Goal: Transaction & Acquisition: Purchase product/service

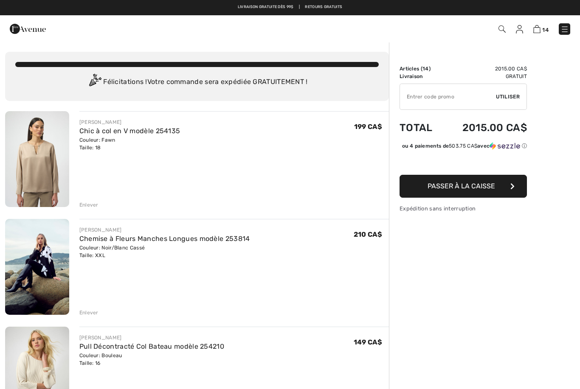
click at [93, 203] on div "Enlever" at bounding box center [88, 205] width 19 height 8
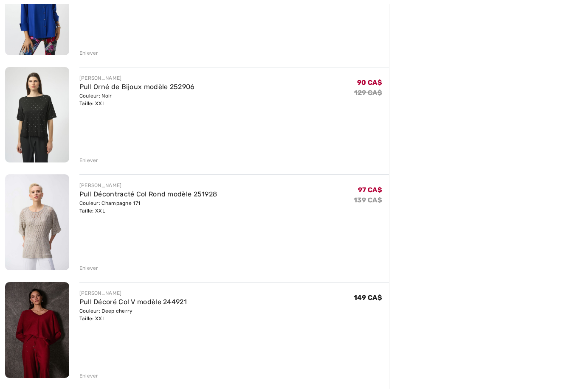
scroll to position [583, 0]
click at [90, 270] on div "Enlever" at bounding box center [88, 269] width 19 height 8
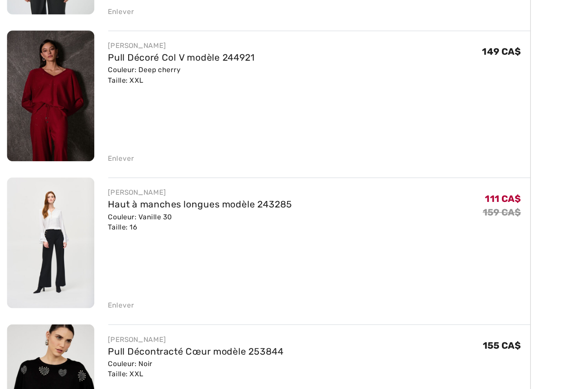
scroll to position [681, 0]
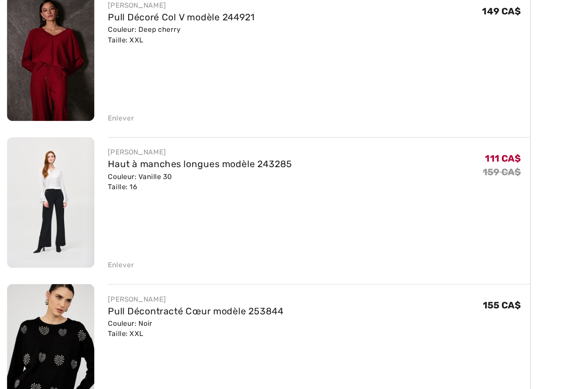
click at [88, 166] on div "Enlever" at bounding box center [88, 170] width 19 height 8
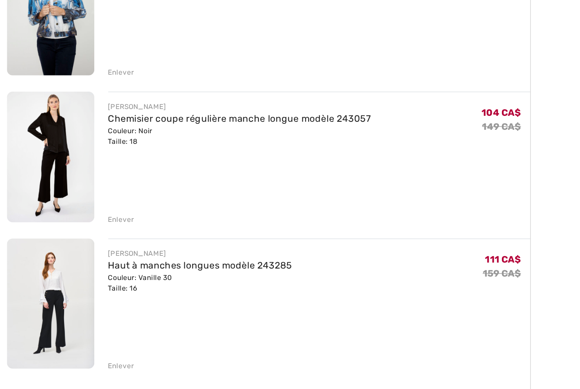
scroll to position [933, 0]
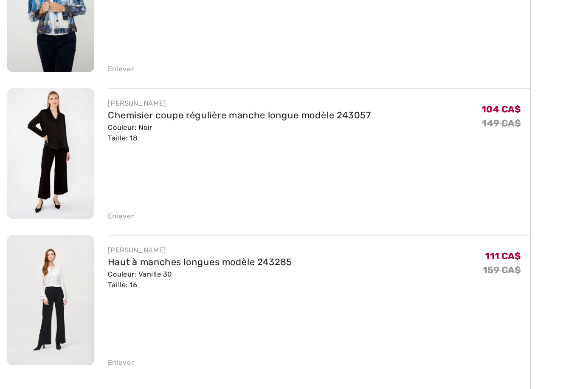
click at [89, 346] on div "Enlever" at bounding box center [88, 350] width 19 height 8
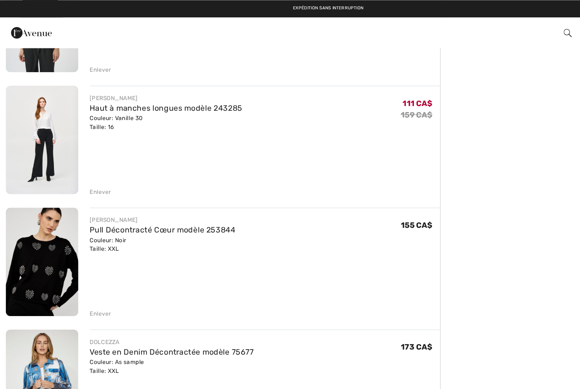
scroll to position [654, 0]
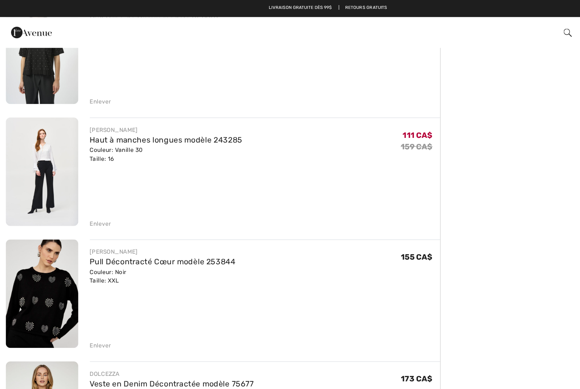
click at [39, 273] on img at bounding box center [37, 260] width 64 height 96
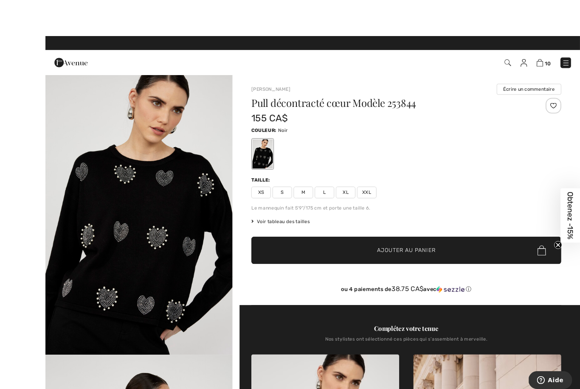
scroll to position [8, 0]
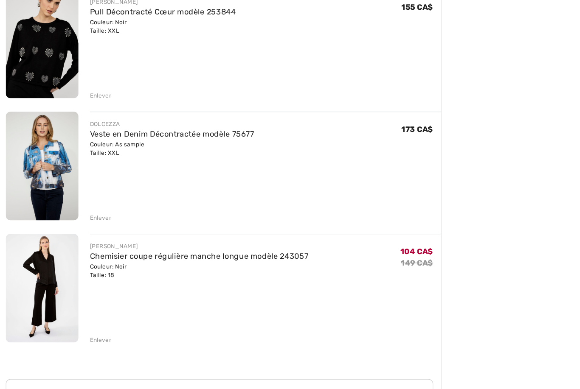
scroll to position [908, 0]
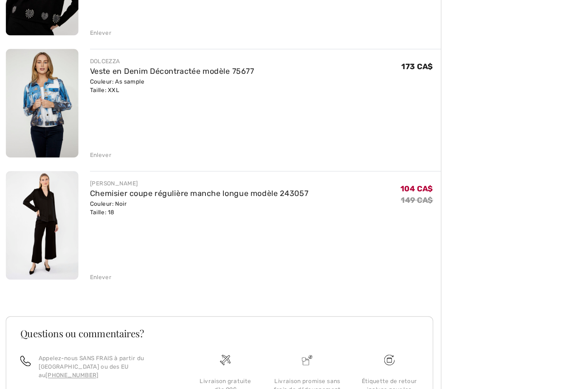
click at [42, 188] on img at bounding box center [37, 221] width 64 height 96
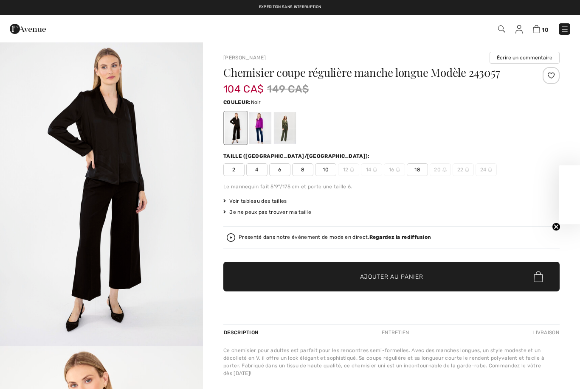
checkbox input "true"
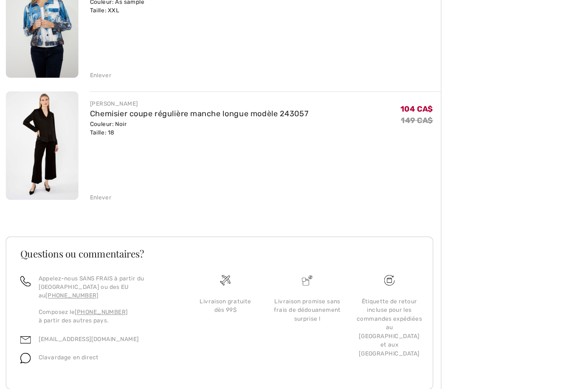
click at [87, 220] on div "Enlever" at bounding box center [88, 221] width 19 height 8
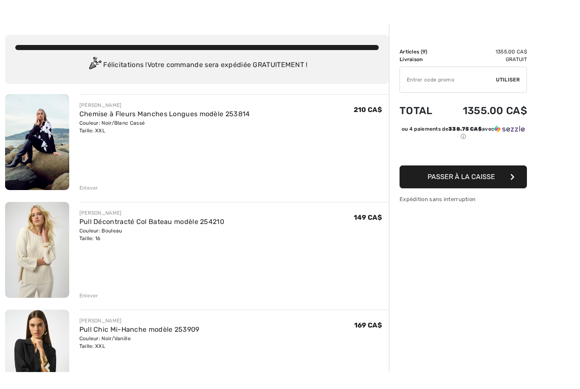
scroll to position [17, 0]
click at [96, 293] on div "Enlever" at bounding box center [88, 296] width 19 height 8
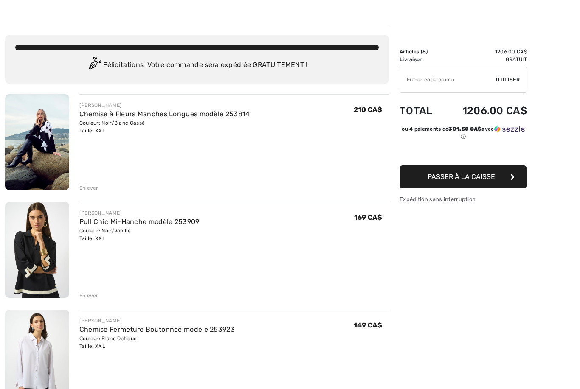
click at [48, 274] on img at bounding box center [37, 250] width 64 height 96
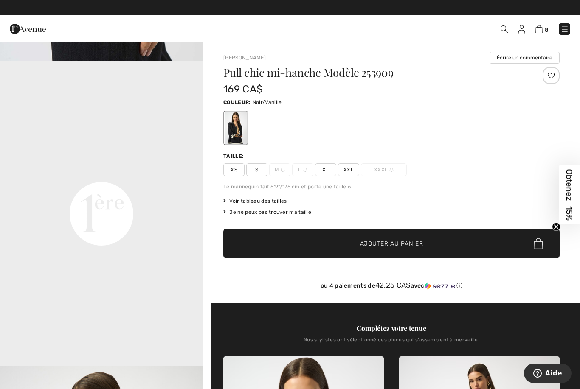
scroll to position [546, 0]
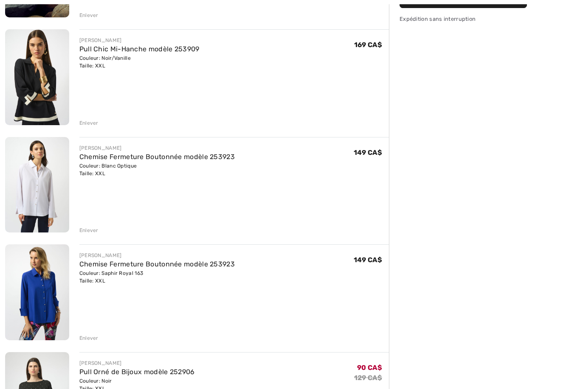
scroll to position [217, 0]
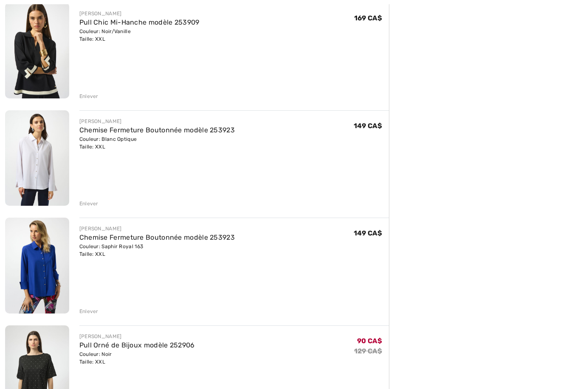
click at [36, 168] on img at bounding box center [37, 158] width 64 height 96
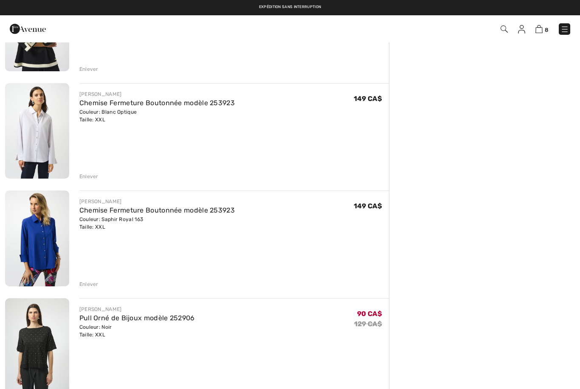
click at [83, 176] on div "Enlever" at bounding box center [88, 177] width 19 height 8
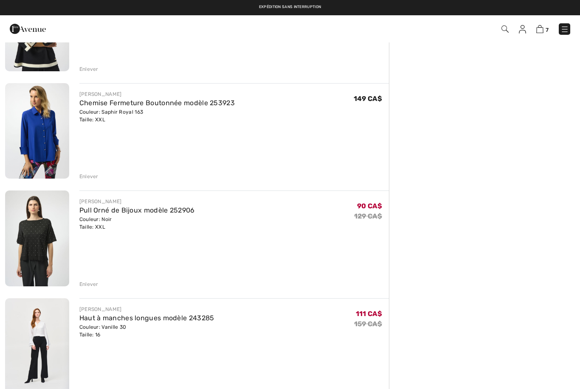
click at [43, 157] on img at bounding box center [37, 131] width 64 height 96
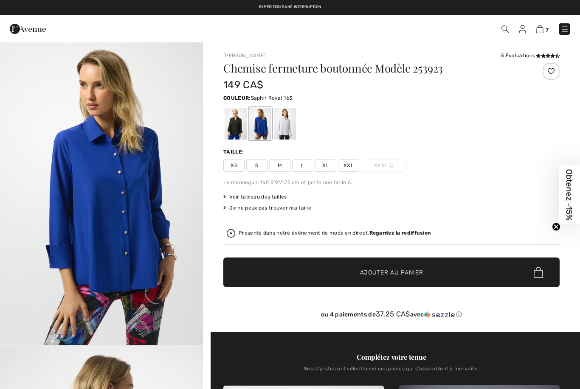
checkbox input "true"
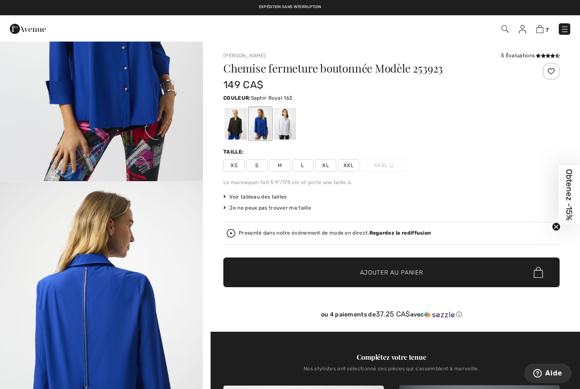
scroll to position [222, 0]
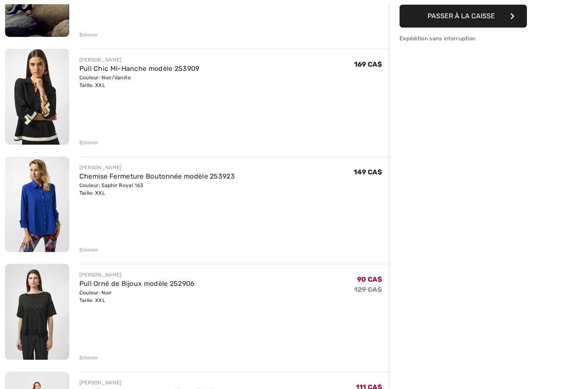
scroll to position [179, 0]
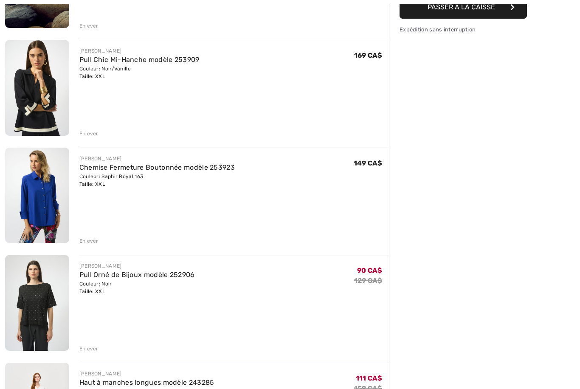
click at [88, 243] on div "Enlever" at bounding box center [88, 242] width 19 height 8
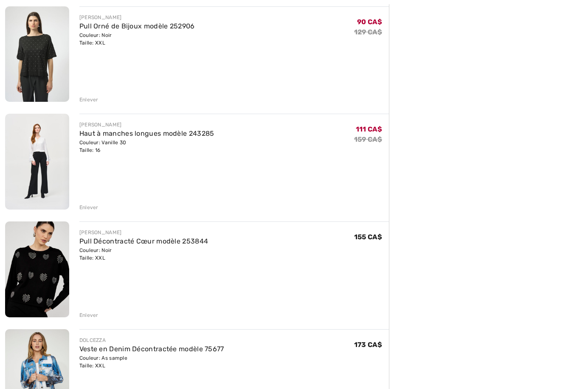
scroll to position [324, 0]
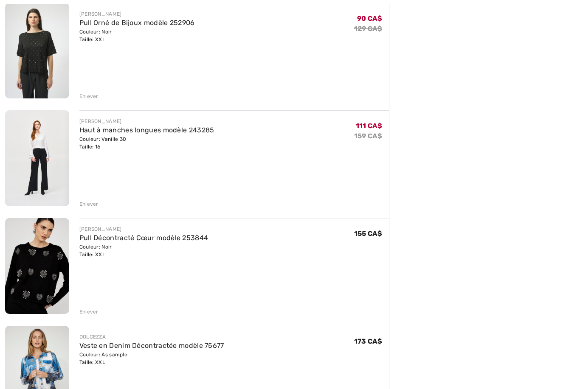
click at [40, 163] on img at bounding box center [37, 158] width 64 height 96
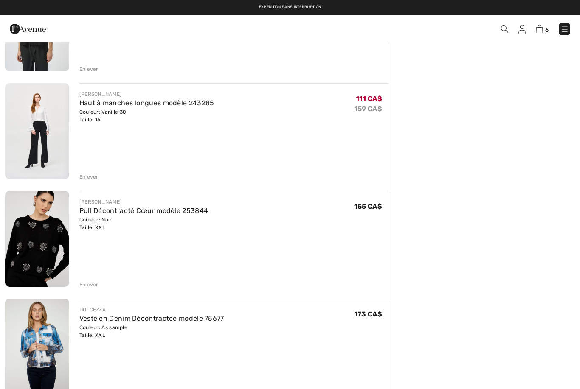
click at [218, 333] on div "Couleur: As sample Taille: XXL" at bounding box center [151, 331] width 145 height 15
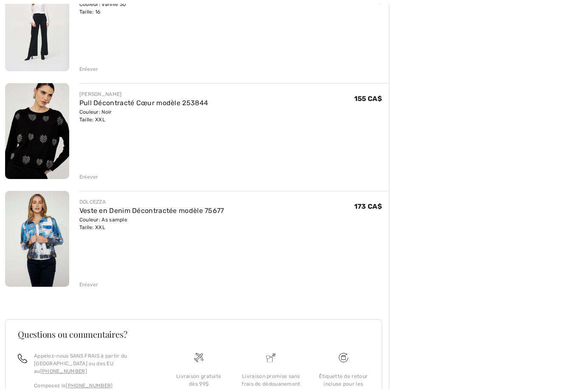
scroll to position [495, 0]
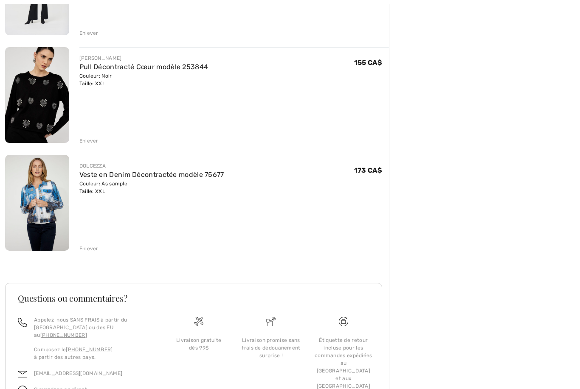
click at [40, 228] on img at bounding box center [37, 203] width 64 height 96
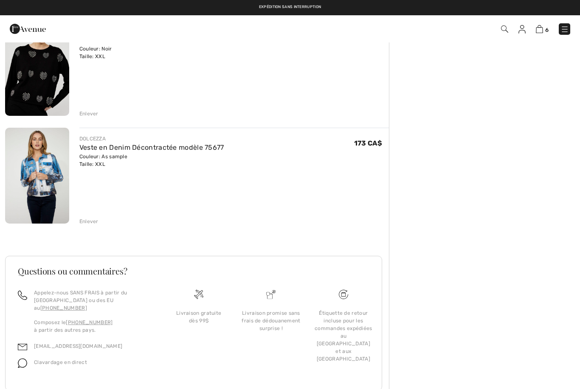
click at [87, 217] on div "Enlever" at bounding box center [234, 220] width 310 height 9
click at [87, 220] on div "Enlever" at bounding box center [88, 222] width 19 height 8
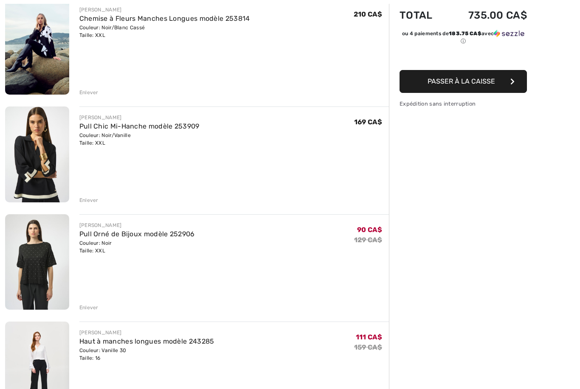
scroll to position [124, 0]
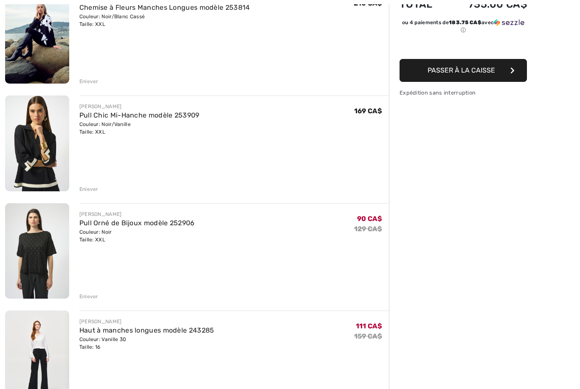
click at [33, 258] on img at bounding box center [37, 251] width 64 height 96
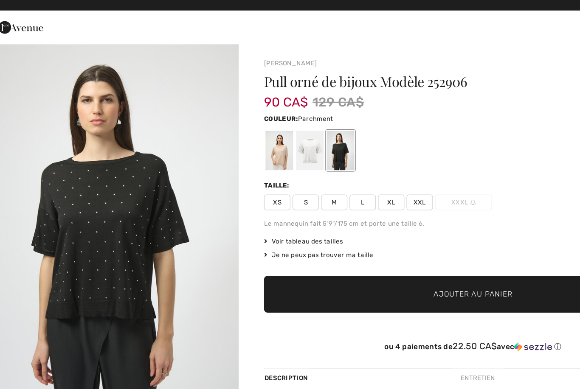
click at [225, 126] on div at bounding box center [236, 128] width 22 height 32
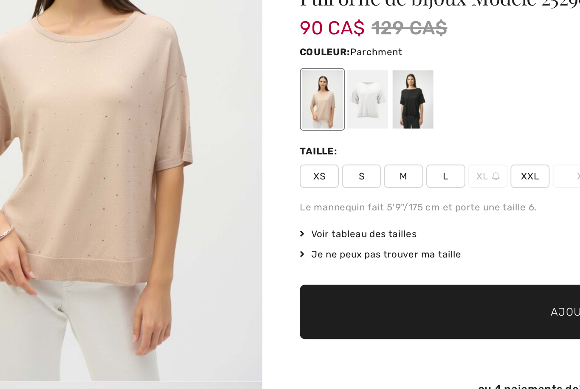
scroll to position [52, 0]
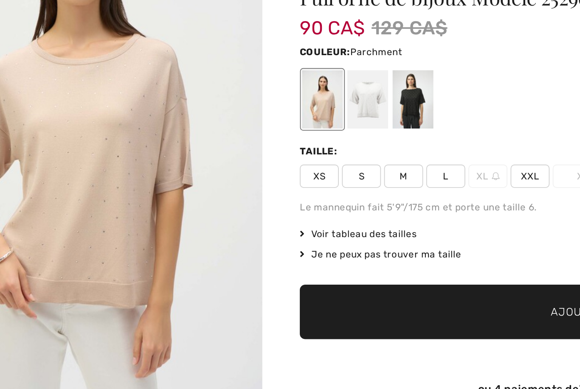
click at [22, 183] on img "1 / 4" at bounding box center [101, 142] width 203 height 304
click at [249, 112] on div at bounding box center [260, 128] width 22 height 32
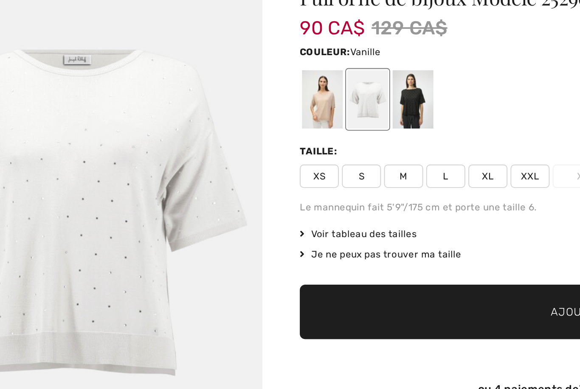
click at [338, 164] on span "XXL" at bounding box center [348, 170] width 21 height 13
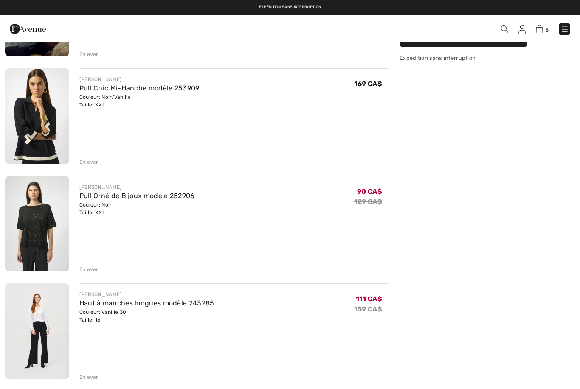
click at [92, 268] on div "Enlever" at bounding box center [88, 270] width 19 height 8
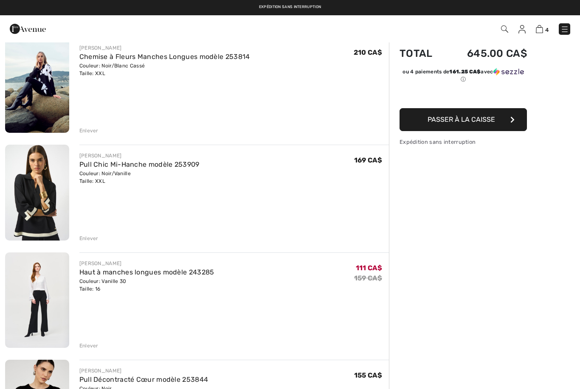
scroll to position [74, 0]
click at [42, 84] on img at bounding box center [37, 85] width 64 height 96
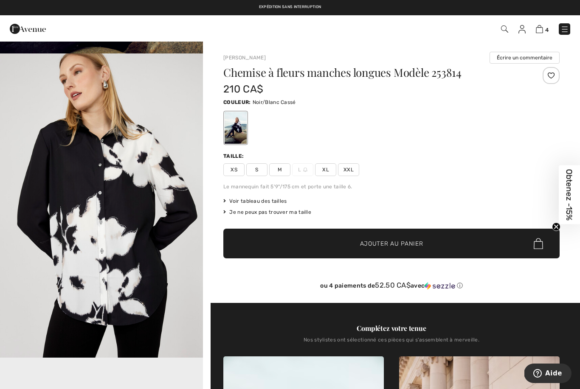
scroll to position [293, 0]
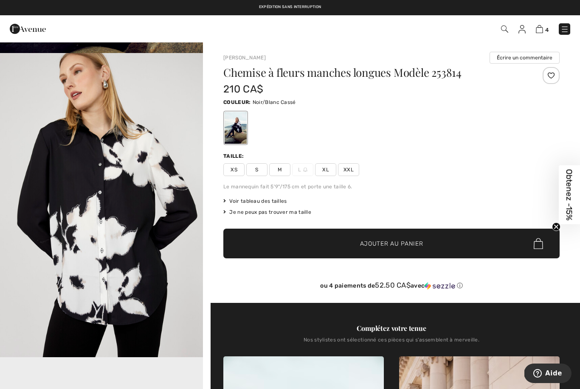
click at [101, 254] on img "2 / 5" at bounding box center [101, 205] width 203 height 305
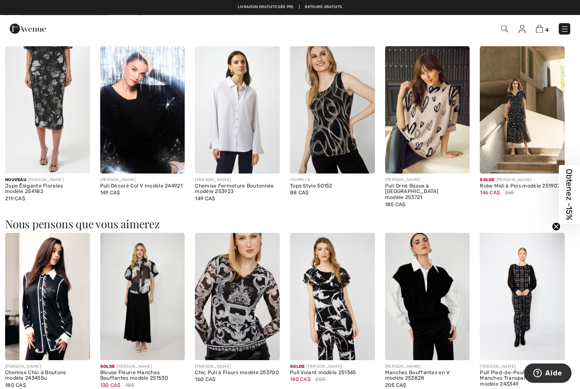
scroll to position [812, 0]
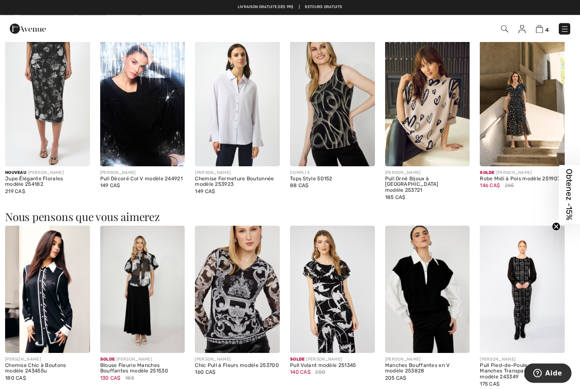
click at [45, 303] on img at bounding box center [47, 289] width 85 height 127
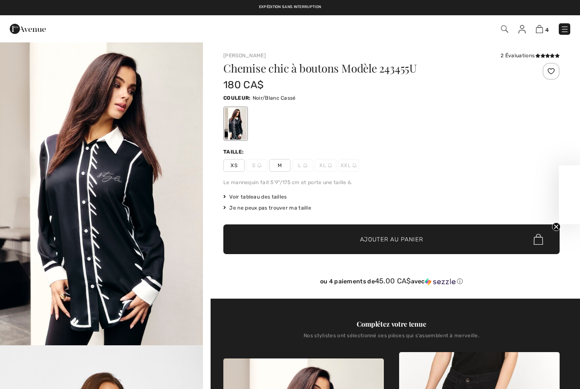
checkbox input "true"
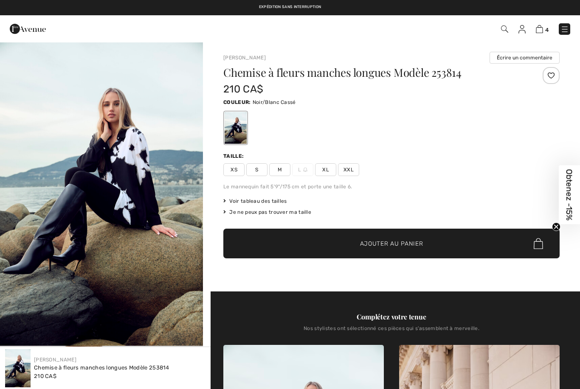
scroll to position [840, 0]
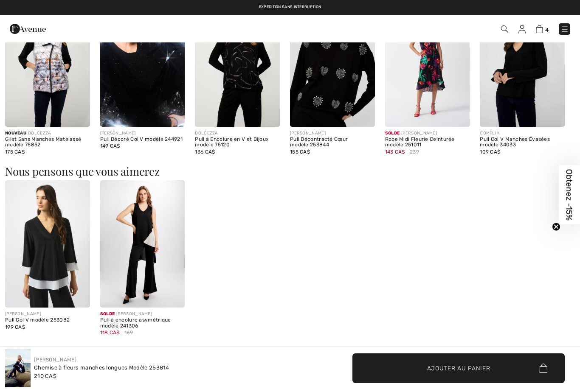
checkbox input "true"
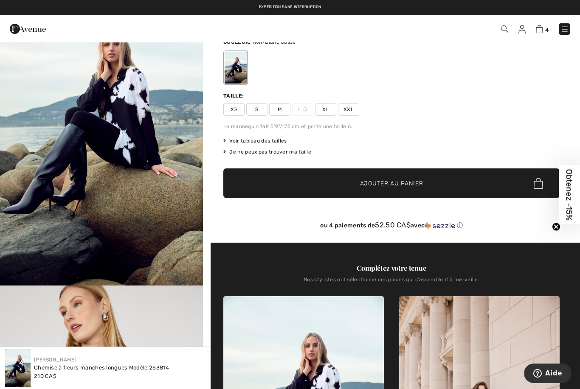
scroll to position [56, 0]
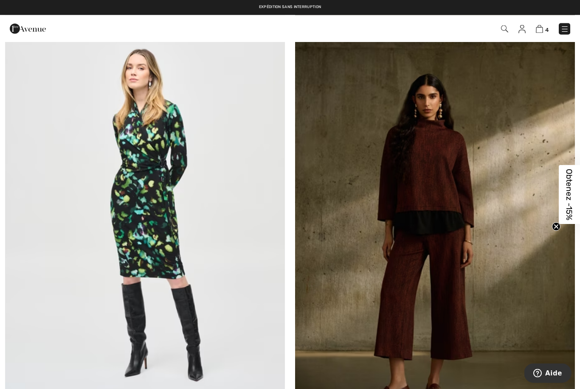
scroll to position [7097, 0]
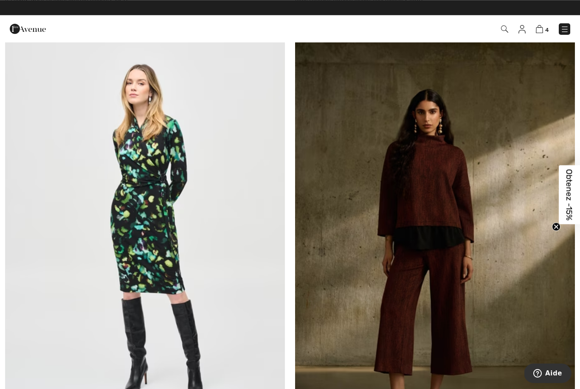
click at [572, 205] on span "Obtenez -15%" at bounding box center [570, 194] width 10 height 51
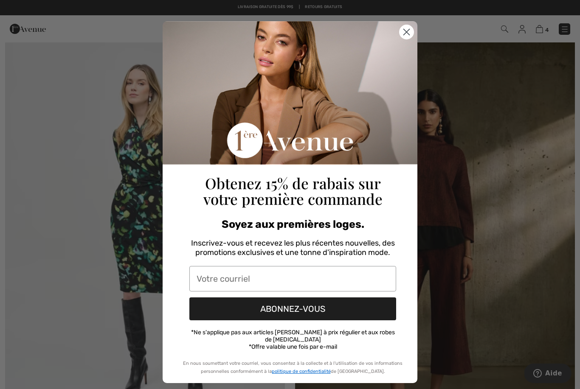
click at [230, 282] on input "Votre courriel" at bounding box center [292, 278] width 207 height 25
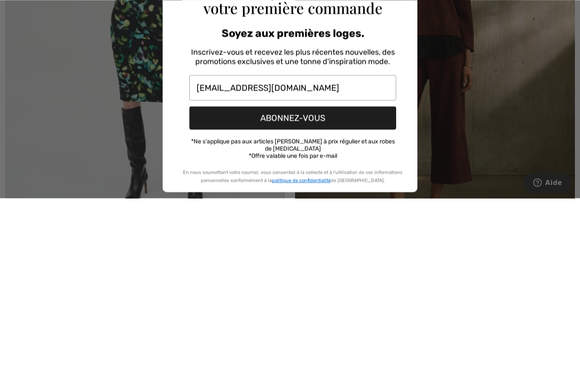
scroll to position [7288, 0]
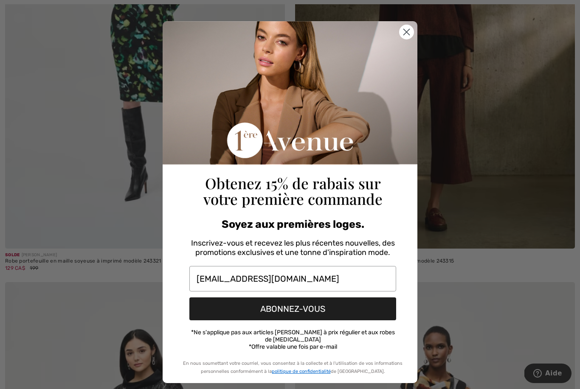
type input "ccorri@hotmail.com"
click at [301, 312] on button "ABONNEZ-VOUS" at bounding box center [292, 309] width 207 height 23
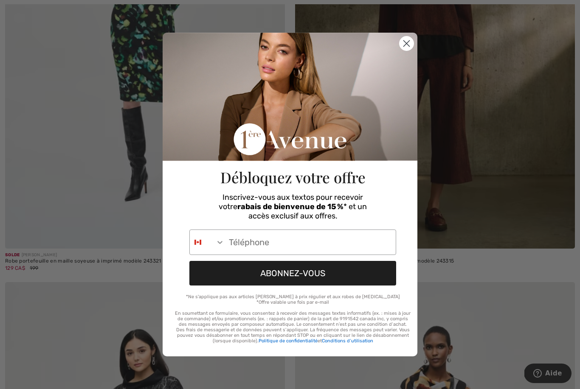
click at [272, 240] on input "Phone Number" at bounding box center [310, 242] width 171 height 25
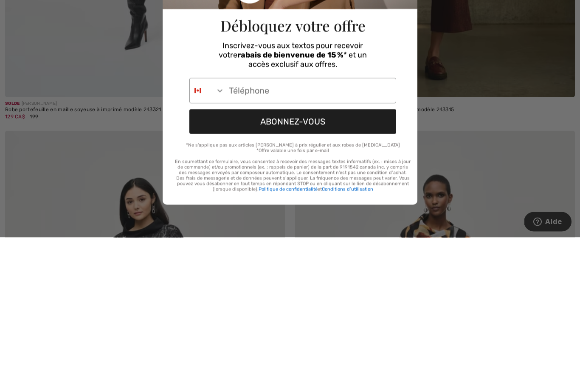
type input "514-775-5908"
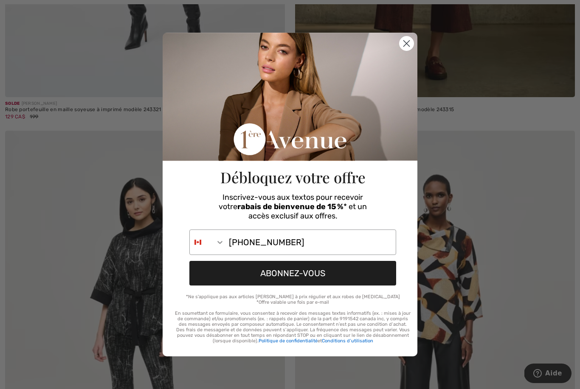
click at [296, 271] on button "ABONNEZ-VOUS" at bounding box center [292, 273] width 207 height 25
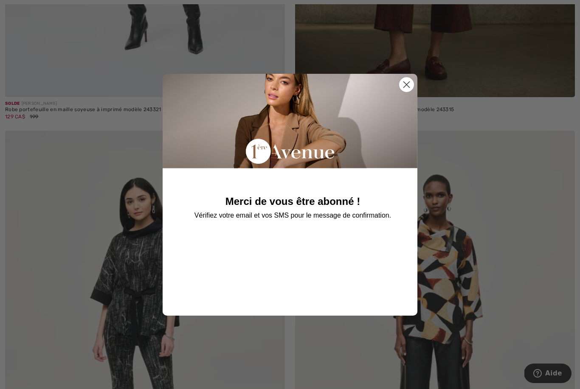
click at [403, 85] on circle "Close dialog" at bounding box center [407, 84] width 14 height 14
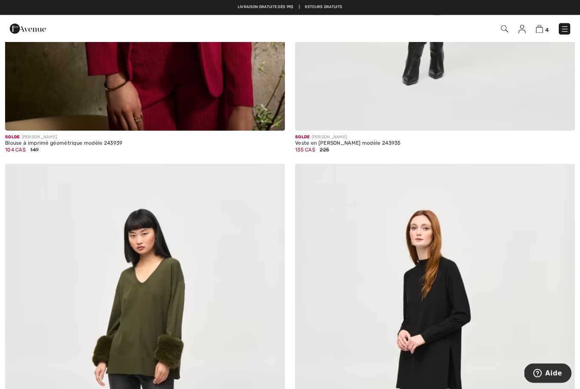
scroll to position [2219, 0]
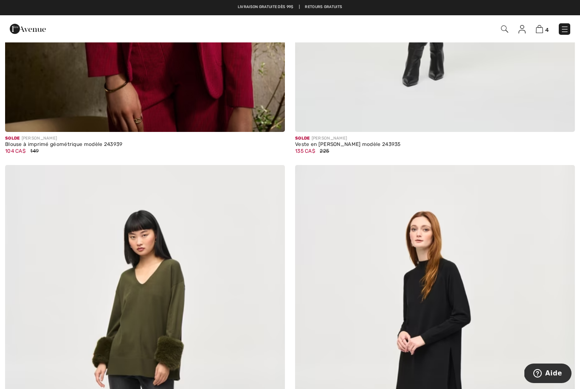
click at [540, 30] on img at bounding box center [539, 29] width 7 height 8
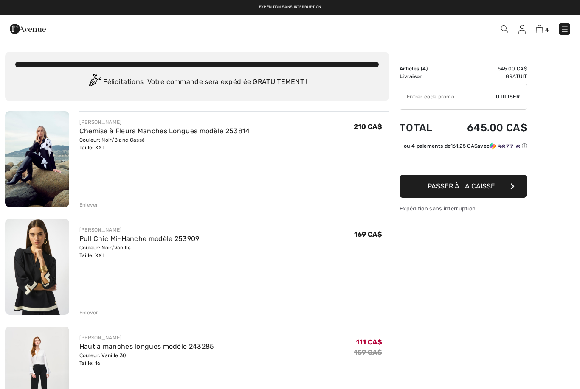
click at [438, 100] on input "TEXT" at bounding box center [448, 96] width 96 height 25
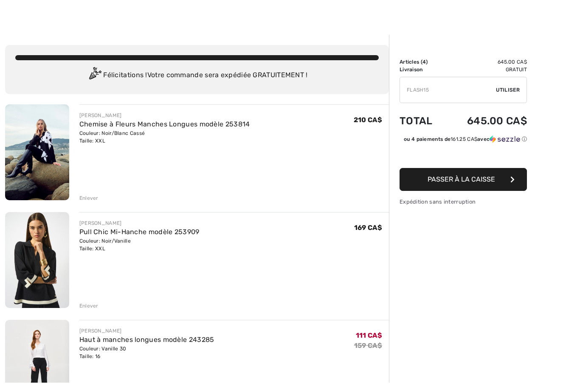
type input "FLASH15"
click at [504, 93] on span "Utiliser" at bounding box center [508, 97] width 24 height 8
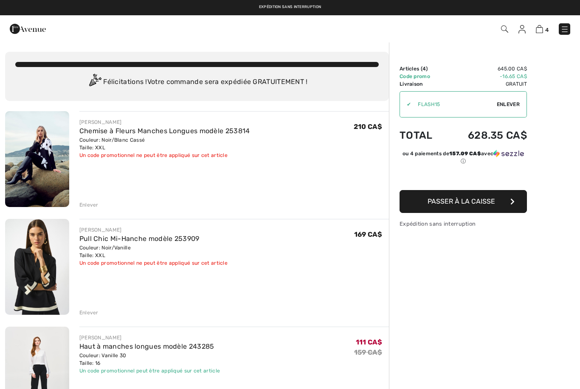
click at [506, 104] on span "Enlever" at bounding box center [508, 105] width 23 height 8
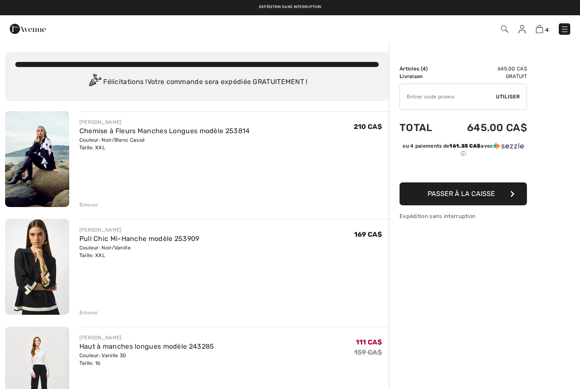
click at [413, 104] on input "TEXT" at bounding box center [448, 96] width 96 height 25
click at [412, 96] on input "TEXT" at bounding box center [448, 96] width 96 height 25
paste input "8QHDBR2H"
click at [496, 92] on input "TEXT" at bounding box center [448, 96] width 96 height 25
click at [515, 103] on div "✔ Utiliser Enlever" at bounding box center [463, 97] width 127 height 26
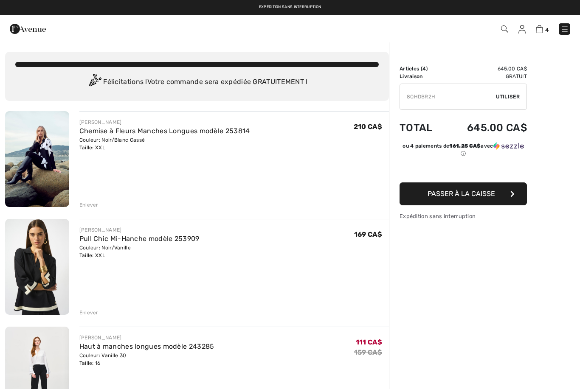
click at [502, 98] on span "Utiliser" at bounding box center [508, 97] width 24 height 8
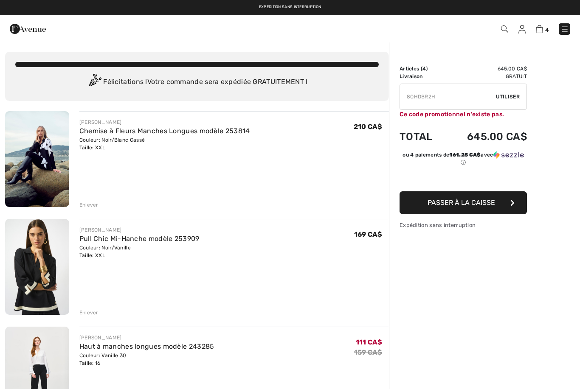
click at [424, 99] on input "TEXT" at bounding box center [448, 96] width 96 height 25
type input "8"
type input "FLASH15"
click at [507, 95] on span "Utiliser" at bounding box center [508, 97] width 24 height 8
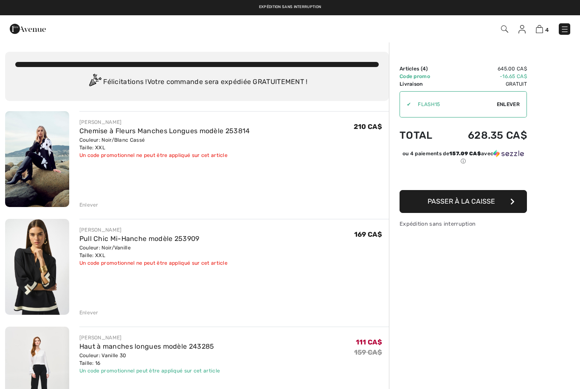
click at [460, 312] on div "Sommaire Description Articles ( 4 ) 645.00 CA$ Code promo -16.65 CA$ Livraison …" at bounding box center [484, 380] width 191 height 677
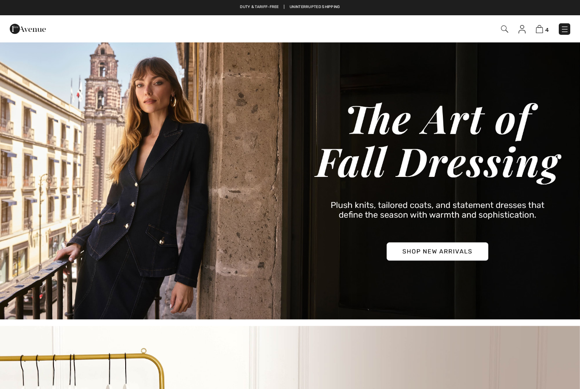
checkbox input "true"
click at [542, 28] on img at bounding box center [539, 29] width 7 height 8
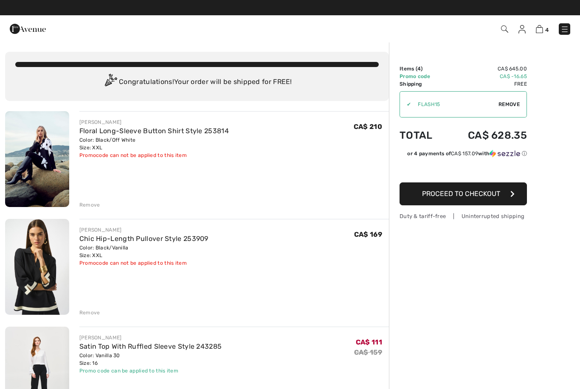
click at [447, 33] on span "4" at bounding box center [410, 28] width 322 height 11
click at [508, 110] on div "✔ Apply Remove" at bounding box center [463, 104] width 127 height 26
click at [506, 107] on span "Remove" at bounding box center [509, 105] width 21 height 8
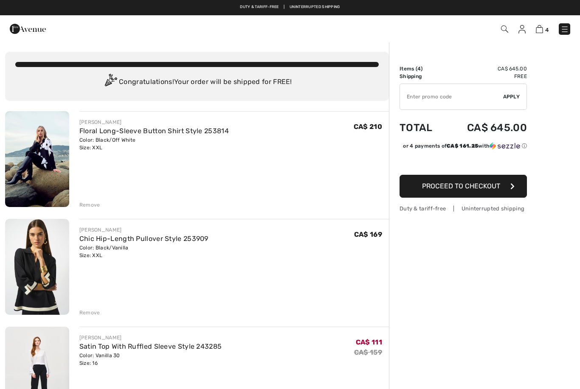
click at [418, 99] on input "TEXT" at bounding box center [451, 96] width 103 height 25
type input "NEW15"
click at [510, 96] on span "Apply" at bounding box center [511, 97] width 17 height 8
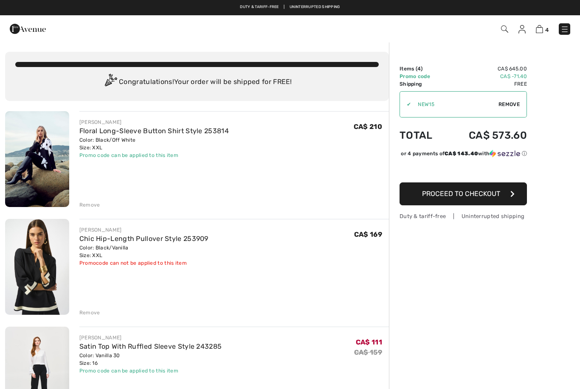
click at [148, 270] on div "[PERSON_NAME] Chic Hip-Length Pullover Style 253909 Color: Black/Vanilla Size: …" at bounding box center [234, 268] width 310 height 98
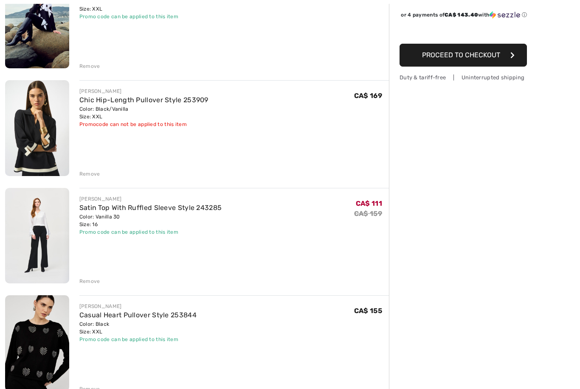
scroll to position [146, 0]
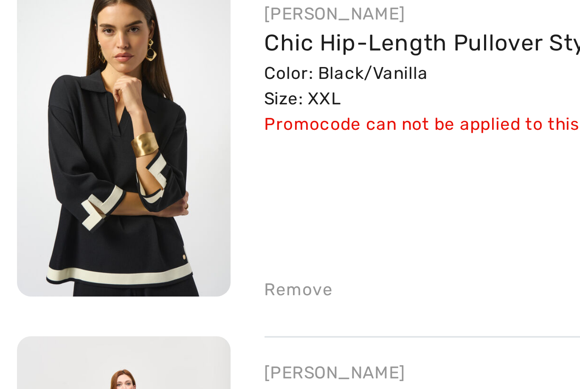
click at [47, 73] on img at bounding box center [37, 121] width 64 height 96
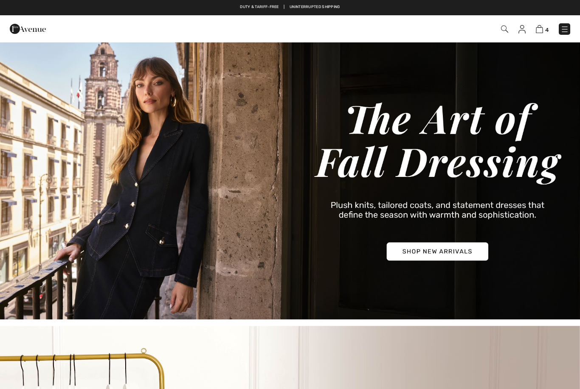
checkbox input "true"
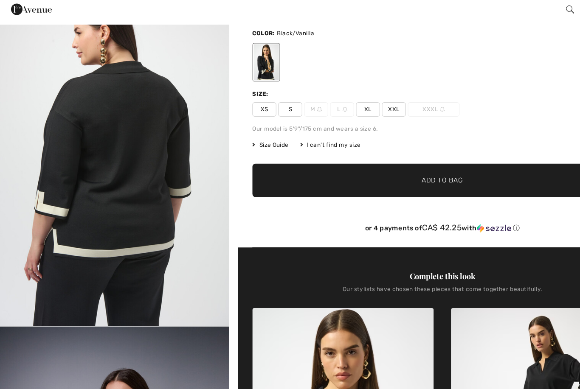
scroll to position [1824, 0]
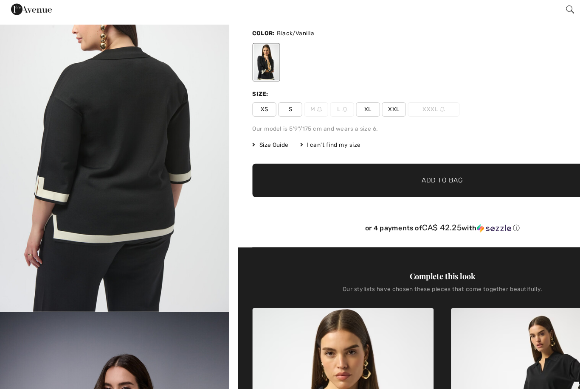
click at [158, 284] on img "6 / 8" at bounding box center [101, 145] width 203 height 304
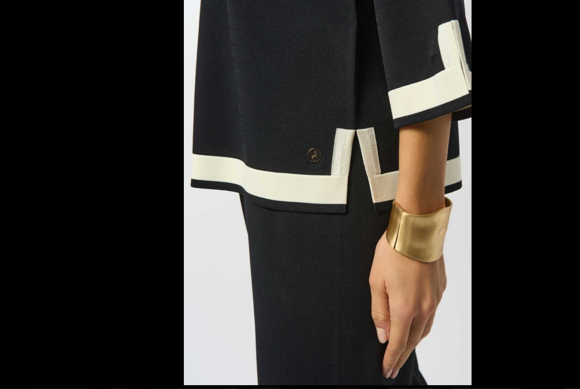
scroll to position [53, 0]
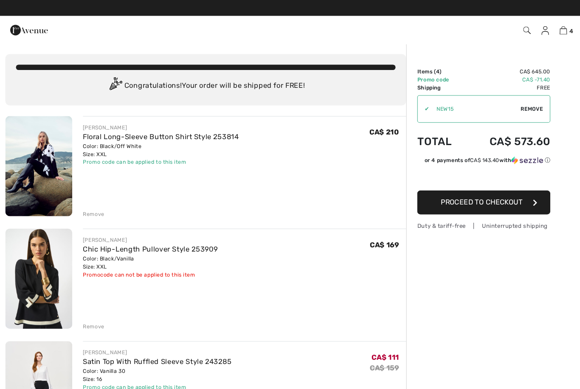
click at [89, 313] on div "Remove" at bounding box center [89, 313] width 21 height 8
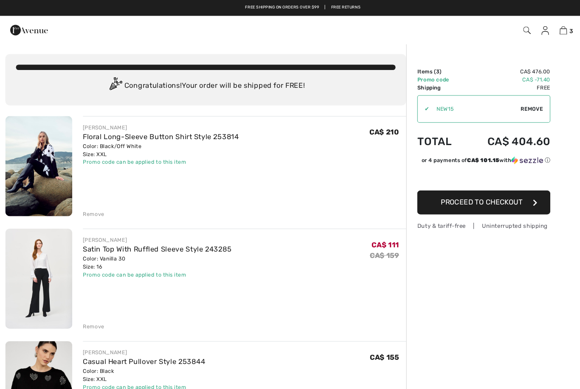
click at [459, 197] on span "Proceed to Checkout" at bounding box center [461, 194] width 78 height 8
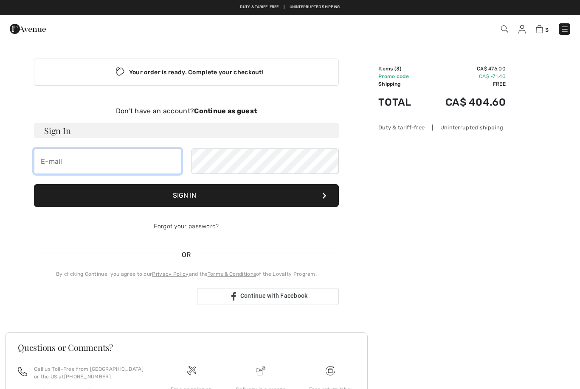
click at [68, 161] on input "email" at bounding box center [107, 161] width 147 height 25
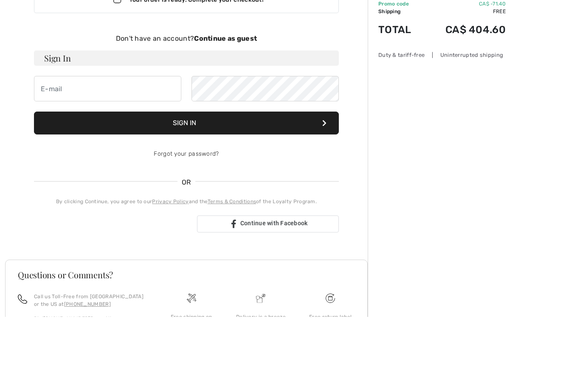
click at [433, 139] on div "Order Summary Details Items ( 3 ) CA$ 476.00 Promo code CA$ -71.40 Shipping Fre…" at bounding box center [474, 262] width 212 height 440
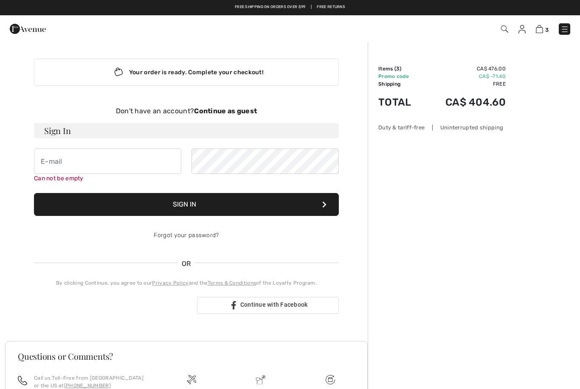
click at [225, 111] on strong "Continue as guest" at bounding box center [225, 111] width 63 height 8
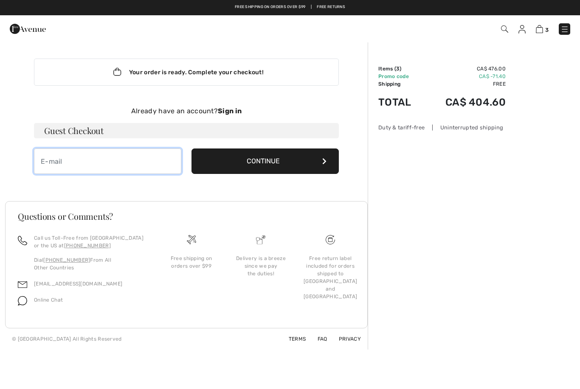
click at [99, 166] on input "email" at bounding box center [107, 161] width 147 height 25
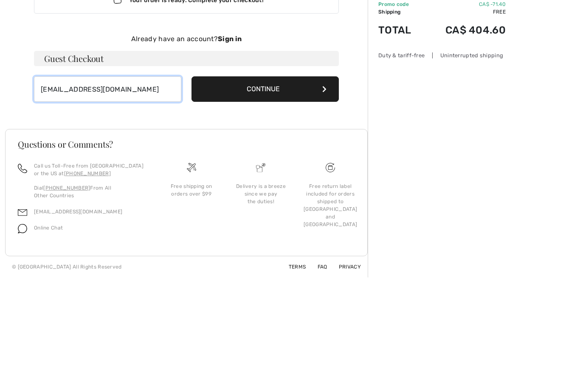
type input "ccorri@hotmail.com"
click at [293, 149] on button "Continue" at bounding box center [265, 161] width 147 height 25
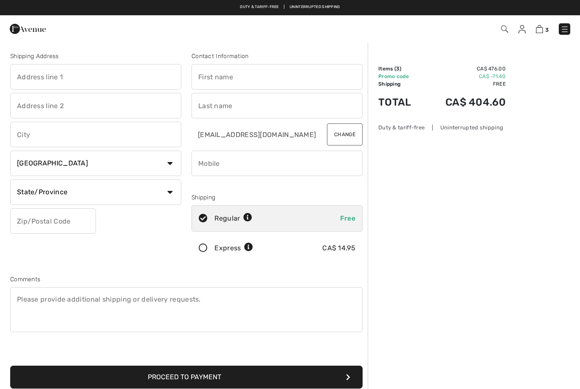
click at [86, 74] on input "text" at bounding box center [95, 76] width 171 height 25
type input "[STREET_ADDRESS]"
click at [94, 106] on input "text" at bounding box center [95, 105] width 171 height 25
click at [101, 136] on input "text" at bounding box center [95, 134] width 171 height 25
type input "Mont-st-hilaire"
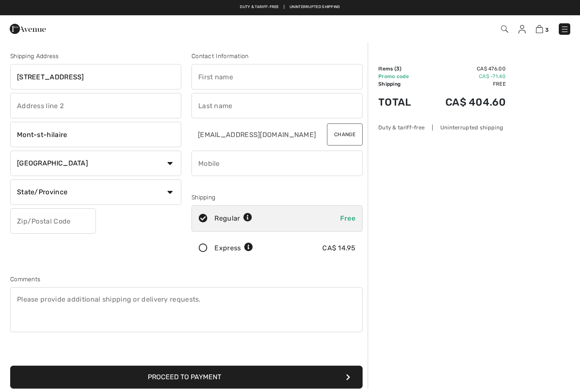
click at [132, 162] on select "Country Canada United States Afghanistan Aland Islands Albania Algeria American…" at bounding box center [95, 163] width 171 height 25
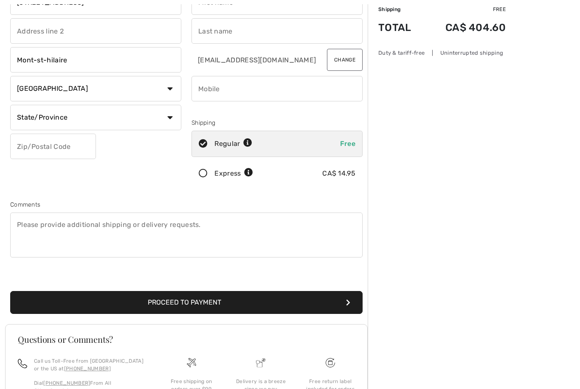
click at [131, 127] on select "State/Province Alberta British Columbia Manitoba New Brunswick Newfoundland and…" at bounding box center [95, 117] width 171 height 25
select select "QC"
click at [66, 150] on input "text" at bounding box center [53, 146] width 86 height 25
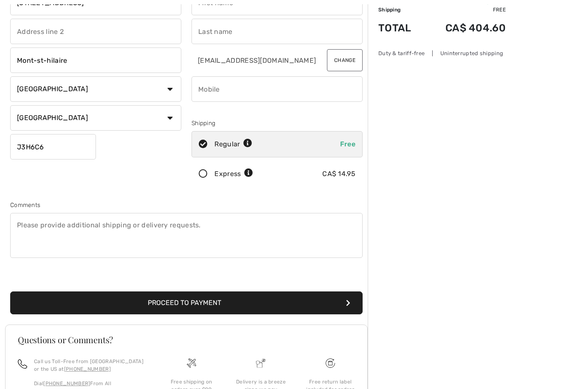
type input "J3H6C6"
click at [516, 127] on div "Order Summary Details Items ( 3 ) CA$ 476.00 Promo code CA$ -71.40 Shipping Fre…" at bounding box center [474, 220] width 212 height 506
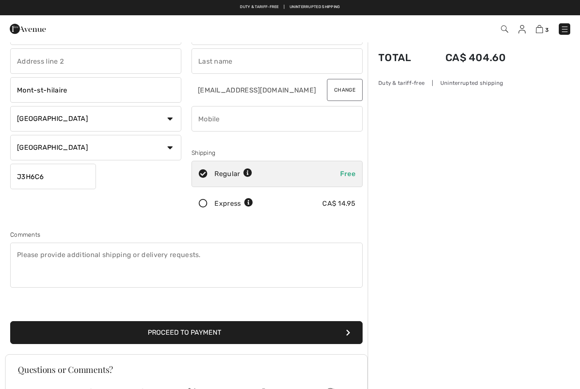
scroll to position [0, 0]
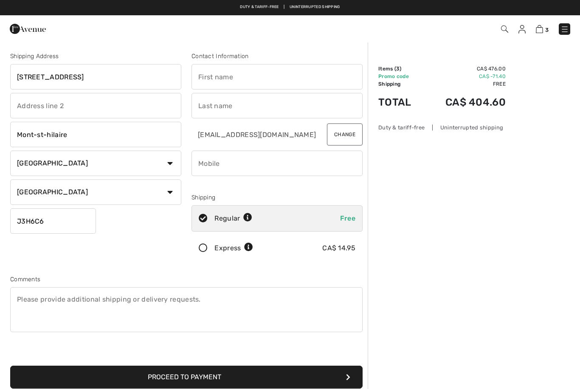
click at [249, 77] on input "text" at bounding box center [277, 76] width 171 height 25
type input "Caroline"
click at [242, 109] on input "text" at bounding box center [277, 105] width 171 height 25
type input "Corriveau"
click at [432, 161] on div "Order Summary Details Items ( 3 ) CA$ 476.00 Promo code CA$ -71.40 Shipping Fre…" at bounding box center [474, 295] width 212 height 506
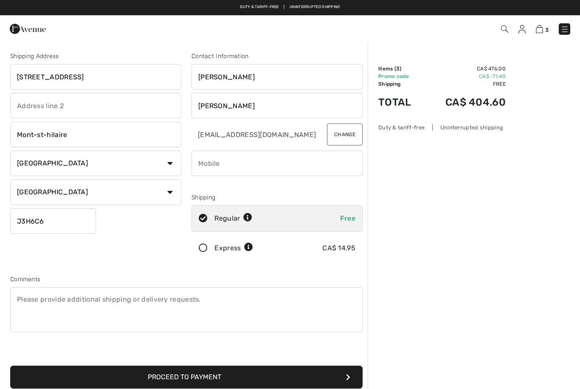
click at [220, 162] on input "phone" at bounding box center [277, 163] width 171 height 25
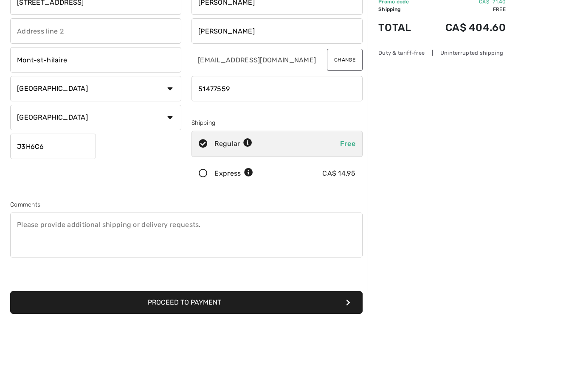
type input "5147755908"
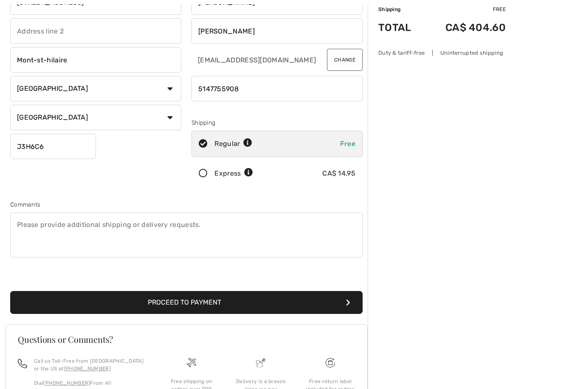
click at [433, 145] on div "Order Summary Details Items ( 3 ) CA$ 476.00 Promo code CA$ -71.40 Shipping Fre…" at bounding box center [474, 220] width 212 height 506
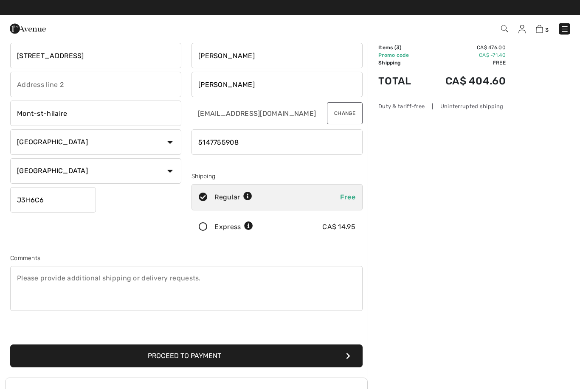
scroll to position [21, 0]
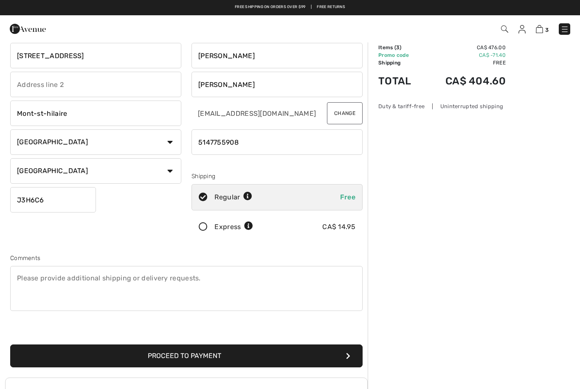
click at [251, 194] on icon at bounding box center [247, 196] width 9 height 9
radio input "true"
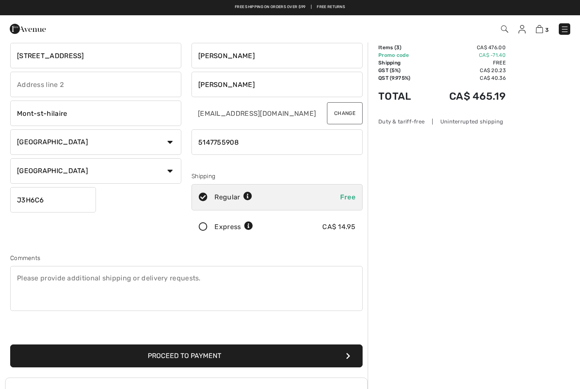
click at [412, 260] on div "Order Summary Details Items ( 3 ) CA$ 476.00 Promo code CA$ -71.40 Shipping Fre…" at bounding box center [474, 273] width 212 height 506
click at [188, 360] on button "Proceed to Payment" at bounding box center [186, 356] width 353 height 23
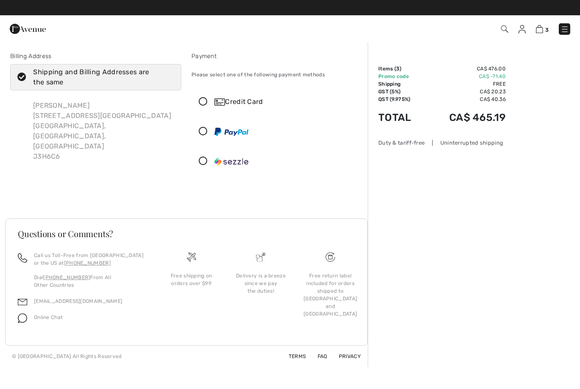
click at [205, 101] on icon at bounding box center [203, 102] width 23 height 9
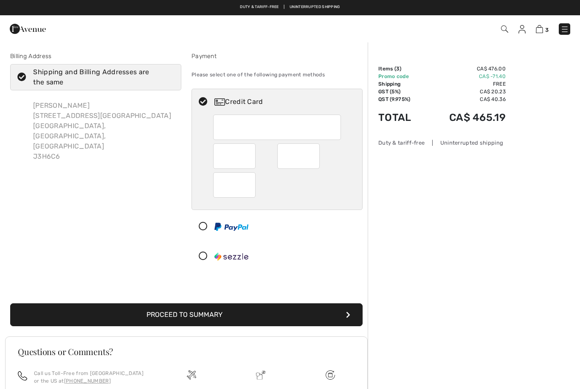
click at [218, 319] on button "Proceed to Summary" at bounding box center [186, 315] width 353 height 23
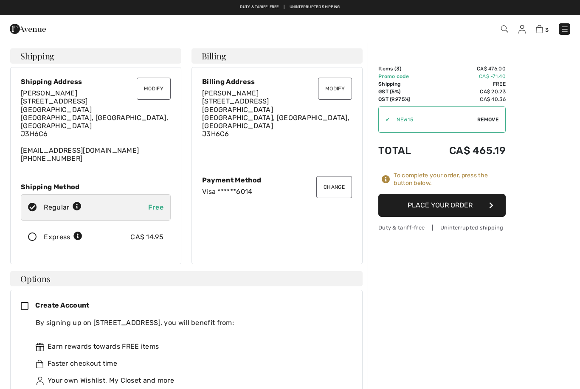
click at [451, 209] on button "Place Your Order" at bounding box center [441, 205] width 127 height 23
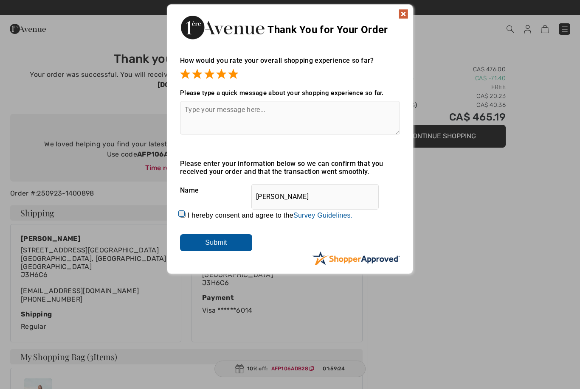
click at [219, 242] on input "Submit" at bounding box center [216, 242] width 72 height 17
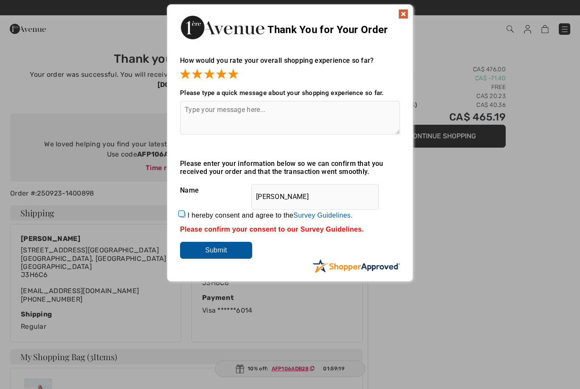
click at [404, 16] on img at bounding box center [403, 14] width 10 height 10
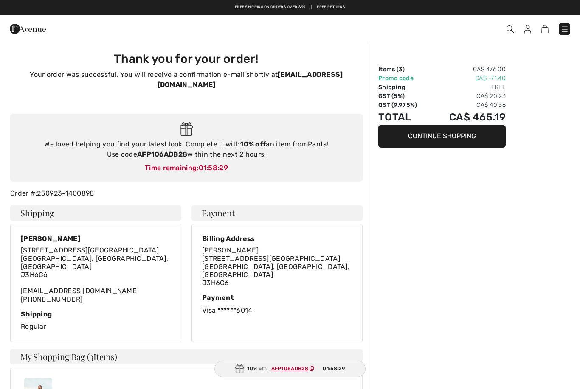
click at [321, 140] on link "Pants" at bounding box center [317, 144] width 19 height 8
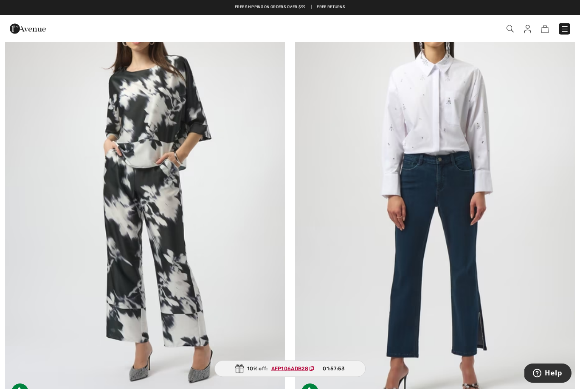
scroll to position [2389, 0]
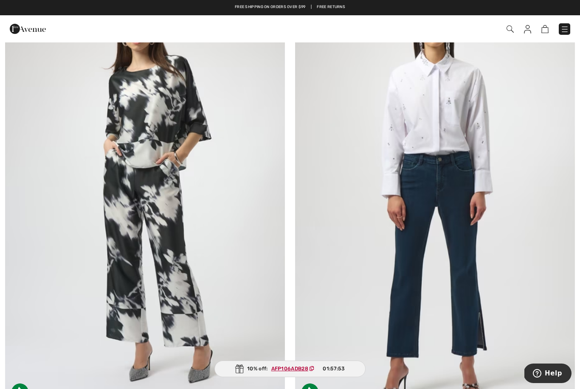
click at [476, 307] on img at bounding box center [435, 197] width 280 height 420
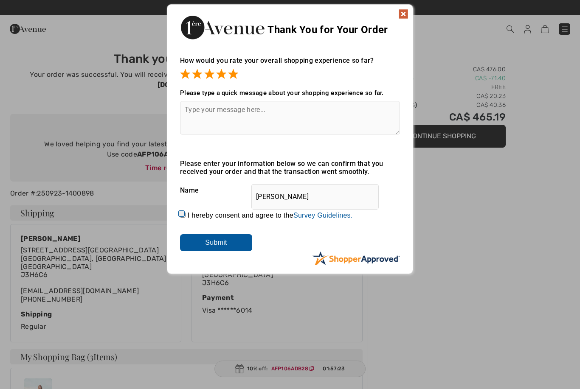
click at [226, 113] on textarea at bounding box center [290, 118] width 220 height 34
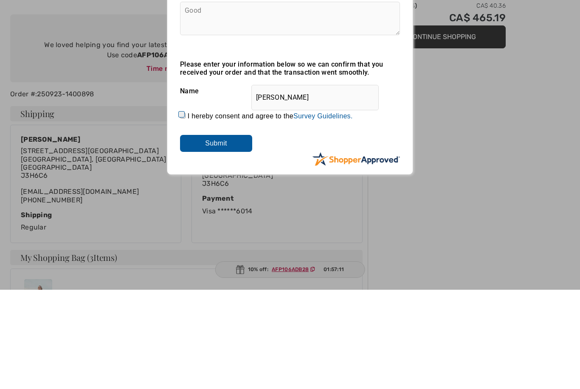
type textarea "Good"
click at [218, 234] on input "Submit" at bounding box center [216, 242] width 72 height 17
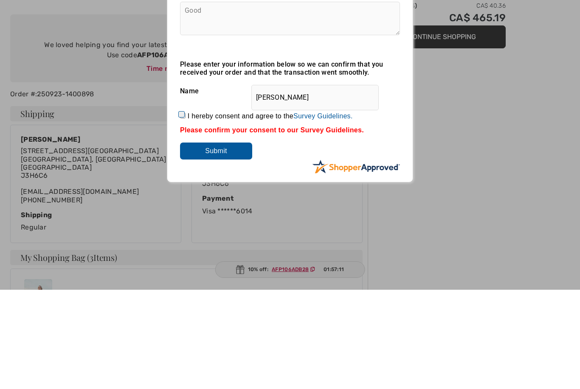
scroll to position [99, 0]
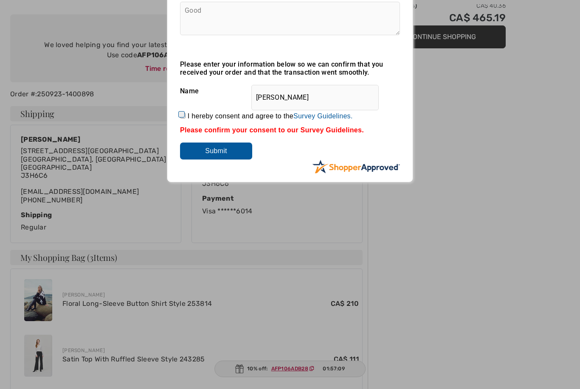
click at [186, 116] on input "I hereby consent and agree to the By submitting a review, you grant permission …" at bounding box center [183, 116] width 6 height 6
checkbox input "true"
click at [219, 156] on input "Submit" at bounding box center [216, 151] width 72 height 17
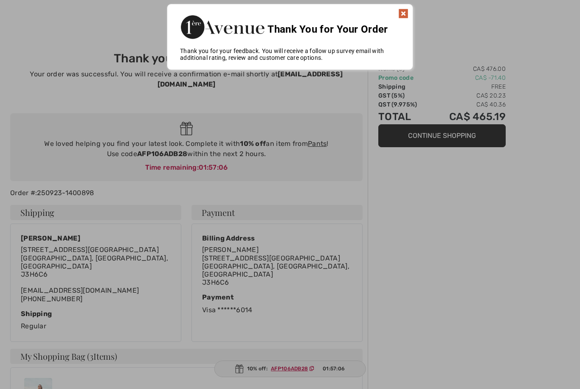
scroll to position [0, 0]
click at [402, 11] on img at bounding box center [403, 14] width 10 height 10
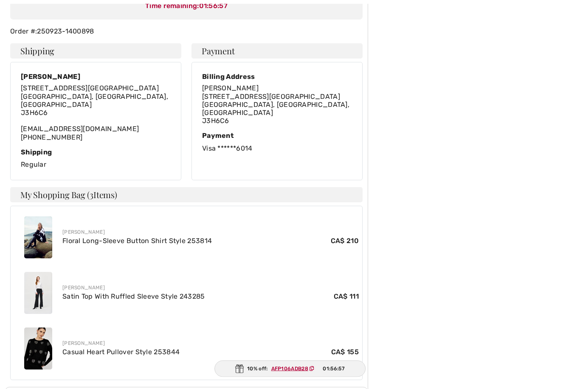
scroll to position [162, 0]
click at [2, 180] on div "Thank you for your order! Your order was successful. You will receive a confirm…" at bounding box center [290, 207] width 580 height 657
click at [2, 182] on div "Thank you for your order! Your order was successful. You will receive a confirm…" at bounding box center [290, 207] width 580 height 657
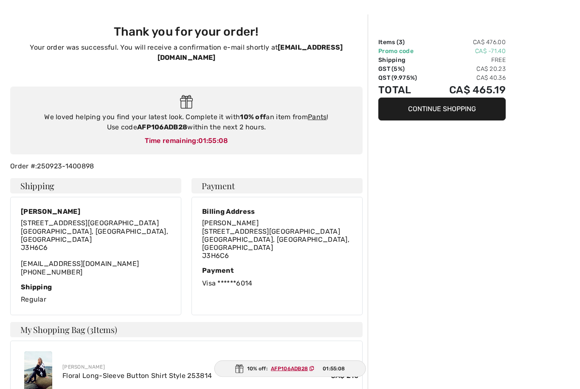
scroll to position [0, 0]
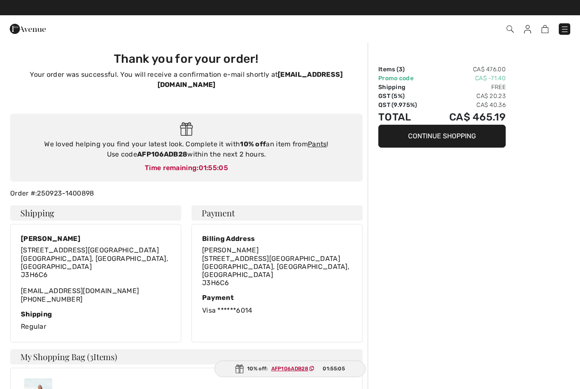
click at [448, 130] on button "Continue Shopping" at bounding box center [441, 136] width 127 height 23
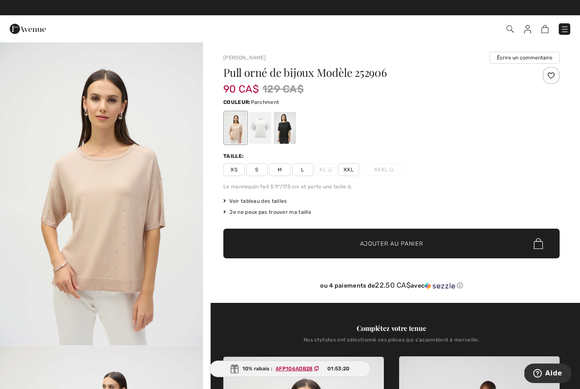
click at [303, 11] on div "Livraison gratuite dès 99$ | Retours gratuits" at bounding box center [290, 11] width 580 height 14
click at [26, 30] on img at bounding box center [28, 28] width 36 height 17
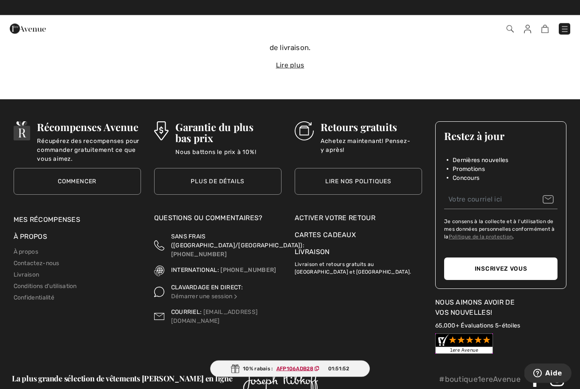
scroll to position [2980, 0]
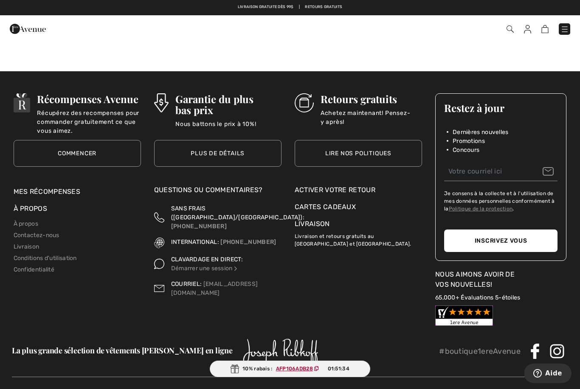
click at [342, 230] on p "Livraison et retours gratuits au [GEOGRAPHIC_DATA] et [GEOGRAPHIC_DATA]." at bounding box center [358, 238] width 127 height 19
click at [309, 244] on div "Livraison Livraison et retours gratuits au Canada et États-Unis." at bounding box center [358, 239] width 127 height 40
click at [307, 238] on p "Livraison et retours gratuits au [GEOGRAPHIC_DATA] et [GEOGRAPHIC_DATA]." at bounding box center [358, 238] width 127 height 19
click at [313, 223] on link "Livraison" at bounding box center [312, 224] width 35 height 8
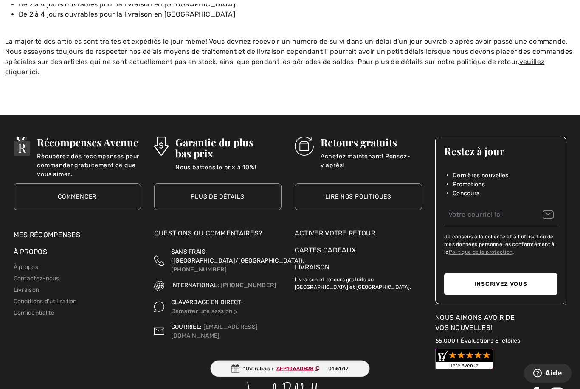
scroll to position [201, 0]
click at [358, 193] on link "Lire nos politiques" at bounding box center [358, 196] width 127 height 27
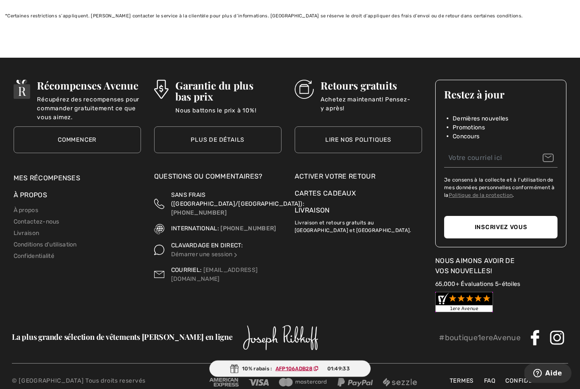
scroll to position [915, 0]
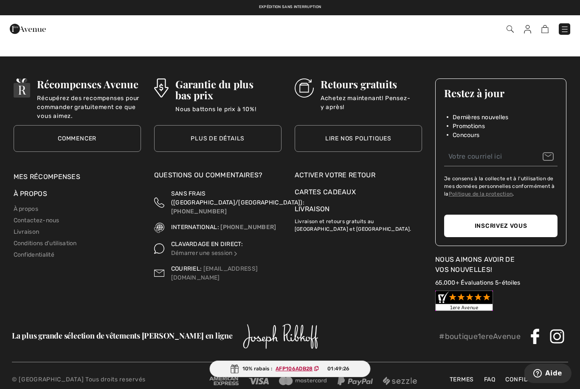
click at [329, 180] on div "Activer votre retour" at bounding box center [358, 175] width 127 height 10
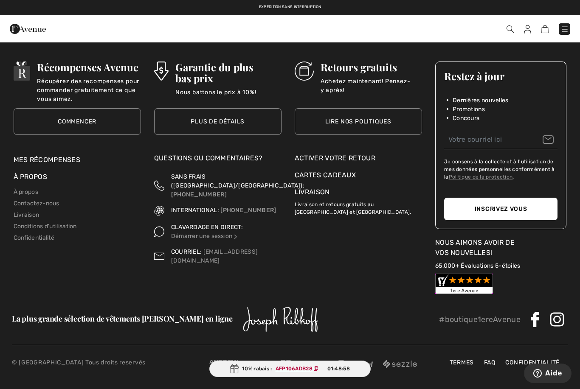
scroll to position [942, 0]
